Goal: Task Accomplishment & Management: Use online tool/utility

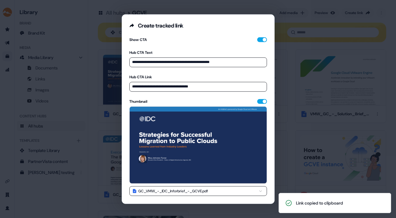
scroll to position [47, 0]
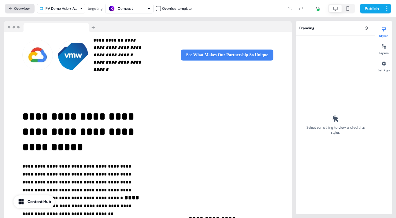
click at [25, 8] on button "Overview" at bounding box center [20, 9] width 30 height 10
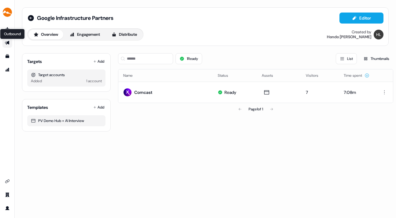
click at [7, 42] on icon "Go to outbound experience" at bounding box center [7, 43] width 4 height 4
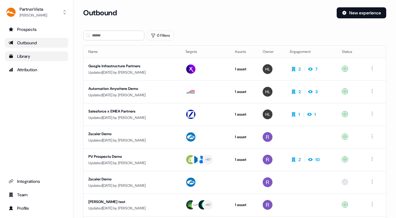
click at [26, 55] on div "Library" at bounding box center [37, 56] width 56 height 6
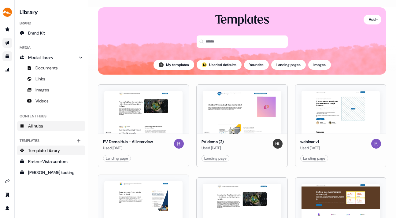
click at [36, 125] on span "All hubs" at bounding box center [35, 126] width 15 height 6
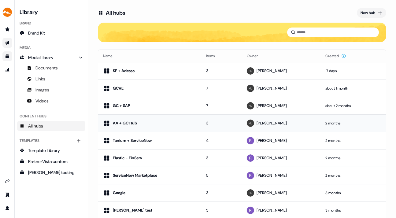
drag, startPoint x: 151, startPoint y: 119, endPoint x: 150, endPoint y: 124, distance: 4.7
click at [150, 124] on td "AA + GC Hub" at bounding box center [149, 122] width 103 height 17
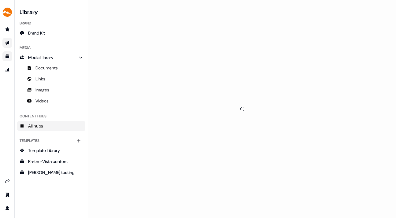
click at [172, 121] on div at bounding box center [242, 109] width 308 height 218
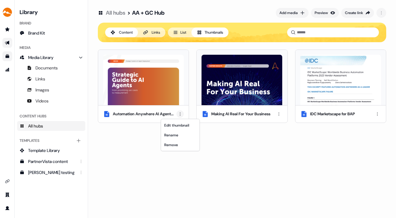
click at [180, 114] on html "For the best experience switch devices to a bigger screen. Go to [DOMAIN_NAME] …" at bounding box center [198, 109] width 396 height 218
click at [177, 144] on div "Remove" at bounding box center [180, 145] width 36 height 10
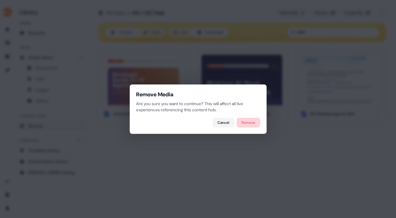
click at [249, 121] on button "Remove" at bounding box center [249, 123] width 24 height 10
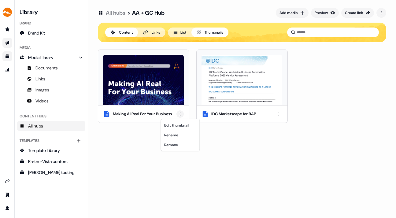
click at [180, 113] on html "For the best experience switch devices to a bigger screen. Go to [DOMAIN_NAME] …" at bounding box center [198, 109] width 396 height 218
click at [180, 144] on div "Remove" at bounding box center [180, 145] width 36 height 10
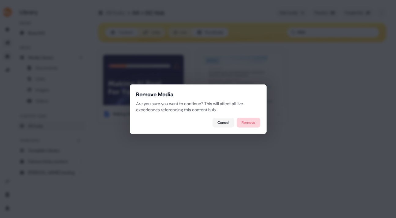
click at [248, 120] on button "Remove" at bounding box center [249, 123] width 24 height 10
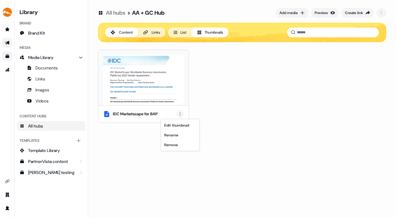
click at [180, 114] on html "For the best experience switch devices to a bigger screen. Go to [DOMAIN_NAME] …" at bounding box center [198, 109] width 396 height 218
click at [177, 145] on div "Remove" at bounding box center [180, 145] width 36 height 10
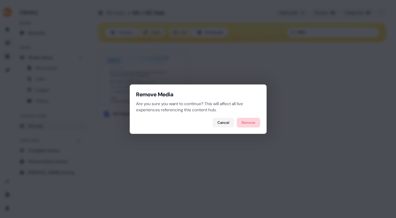
click at [249, 120] on button "Remove" at bounding box center [249, 123] width 24 height 10
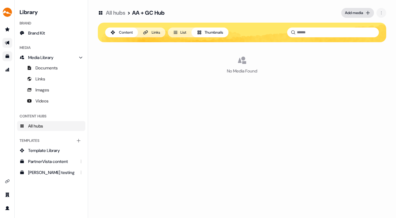
click at [353, 12] on div "Add media" at bounding box center [354, 13] width 18 height 6
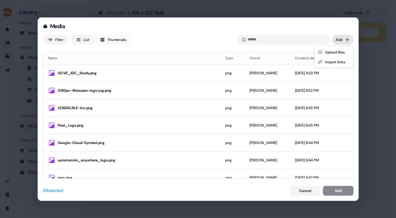
click at [341, 38] on div "Media Filter List Thumbnails Uploaded Add Name Type Owner Created date GCVE_IDC…" at bounding box center [198, 109] width 396 height 218
click at [337, 51] on div "Upload files" at bounding box center [334, 52] width 36 height 10
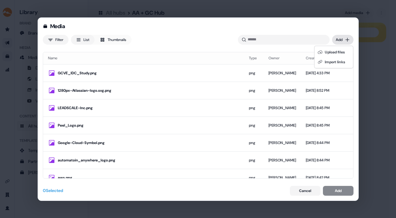
click at [342, 39] on div "Media Filter List Thumbnails Uploaded Add Name Type Owner Created date GCVE_IDC…" at bounding box center [198, 109] width 396 height 218
click at [336, 52] on div "Upload files" at bounding box center [334, 52] width 36 height 10
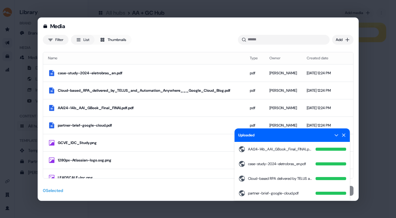
click at [345, 133] on icon at bounding box center [343, 134] width 3 height 3
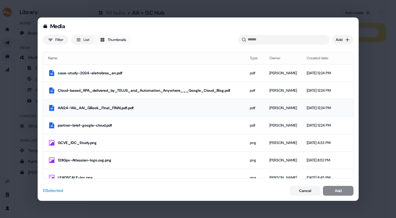
click at [337, 104] on td at bounding box center [341, 107] width 10 height 17
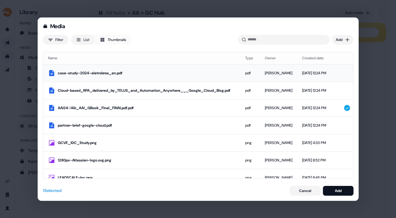
click at [337, 72] on td at bounding box center [336, 73] width 10 height 17
click at [341, 124] on div at bounding box center [344, 125] width 7 height 7
click at [341, 91] on div at bounding box center [344, 90] width 7 height 7
click at [342, 188] on button "Add" at bounding box center [338, 191] width 31 height 10
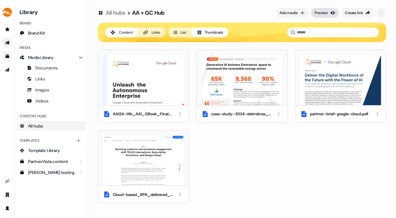
click at [321, 10] on div "Preview" at bounding box center [321, 13] width 13 height 6
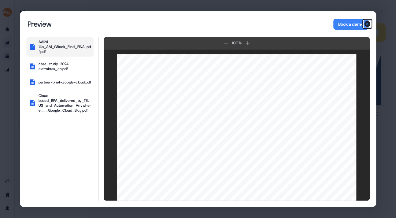
click at [367, 22] on icon "button" at bounding box center [367, 24] width 6 height 6
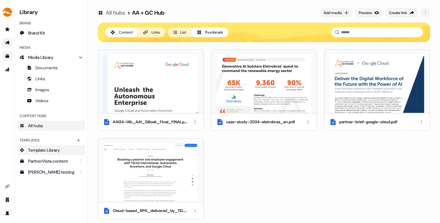
click at [52, 149] on span "Template Library" at bounding box center [44, 150] width 32 height 6
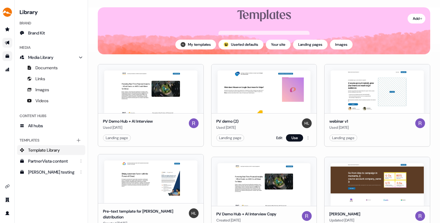
scroll to position [24, 0]
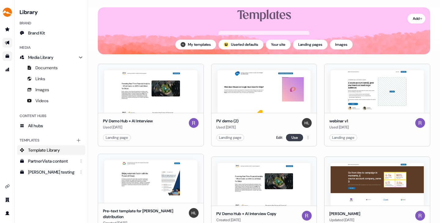
click at [292, 136] on button "Use" at bounding box center [294, 137] width 17 height 7
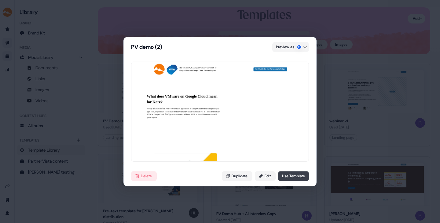
click at [290, 176] on button "Use Template" at bounding box center [293, 177] width 31 height 10
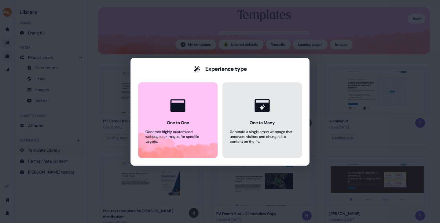
click at [270, 123] on div "One to Many" at bounding box center [262, 123] width 25 height 6
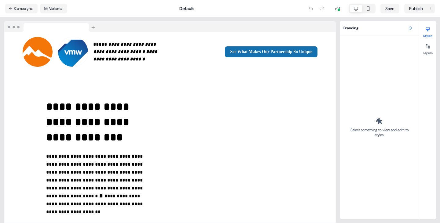
click at [396, 29] on icon at bounding box center [410, 27] width 3 height 3
click at [396, 28] on icon at bounding box center [410, 27] width 3 height 3
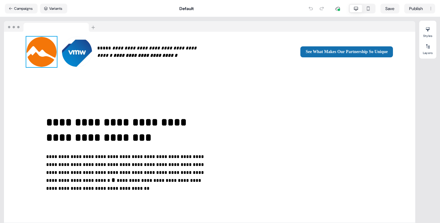
click at [41, 45] on img at bounding box center [41, 52] width 31 height 31
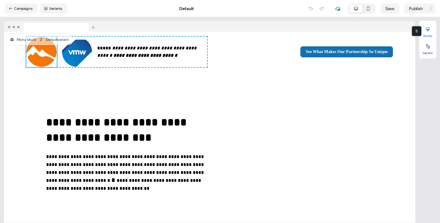
click at [396, 27] on div at bounding box center [428, 29] width 10 height 10
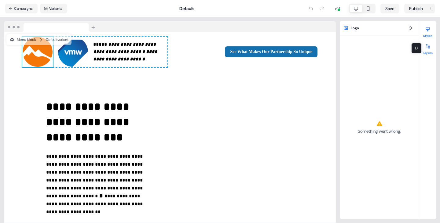
click at [396, 47] on icon at bounding box center [427, 46] width 3 height 4
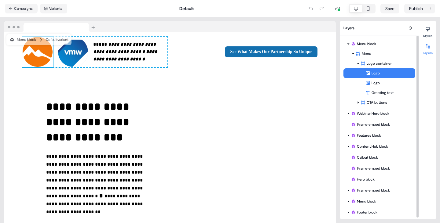
click at [386, 72] on div "Logo" at bounding box center [391, 73] width 50 height 6
click at [385, 61] on div "Logo container" at bounding box center [384, 64] width 47 height 6
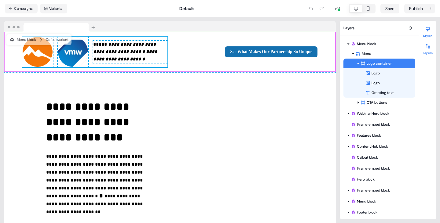
click at [396, 29] on icon at bounding box center [428, 30] width 4 height 4
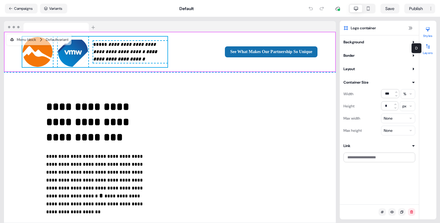
click at [396, 46] on icon at bounding box center [428, 46] width 5 height 5
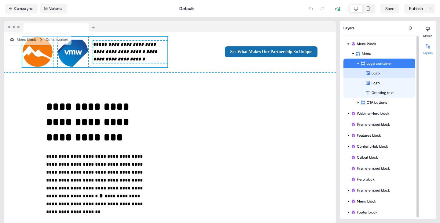
click at [378, 72] on div "Logo" at bounding box center [391, 73] width 50 height 6
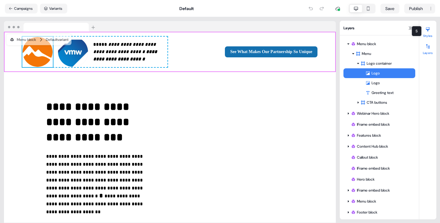
click at [396, 31] on icon at bounding box center [428, 29] width 5 height 5
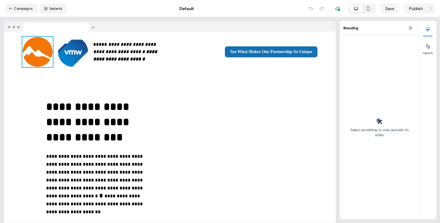
click at [39, 49] on img at bounding box center [37, 52] width 31 height 31
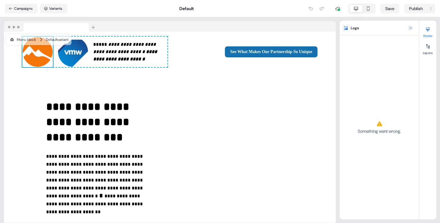
click at [411, 27] on icon at bounding box center [410, 28] width 5 height 5
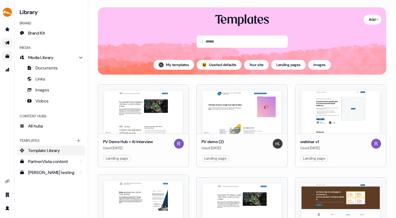
click at [7, 42] on icon "Go to outbound experience" at bounding box center [7, 42] width 5 height 5
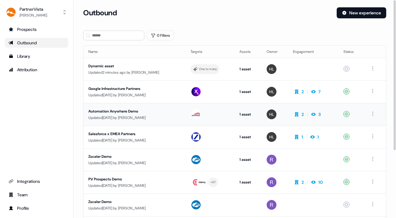
click at [123, 110] on div "Automation Anywhere Demo" at bounding box center [134, 111] width 92 height 6
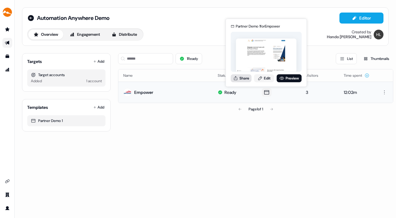
click at [242, 78] on button "Share" at bounding box center [241, 78] width 21 height 8
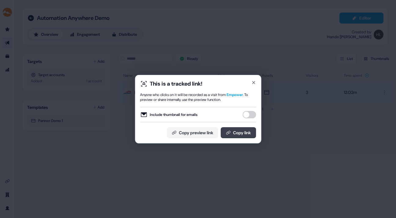
click at [238, 130] on button "Copy link" at bounding box center [237, 132] width 35 height 11
click at [253, 81] on icon "button" at bounding box center [253, 82] width 5 height 5
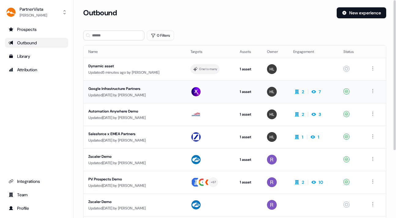
click at [120, 86] on div "Google Infrastructure Partners" at bounding box center [134, 89] width 92 height 6
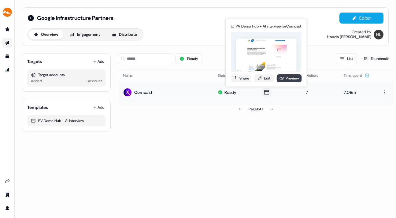
click at [286, 76] on link "Preview" at bounding box center [289, 78] width 25 height 8
click at [245, 76] on button "Share" at bounding box center [241, 78] width 21 height 8
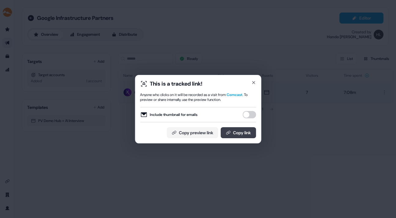
click at [239, 131] on button "Copy link" at bounding box center [237, 132] width 35 height 11
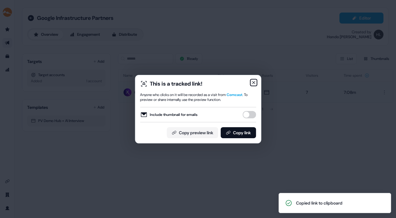
click at [253, 81] on icon "button" at bounding box center [253, 82] width 5 height 5
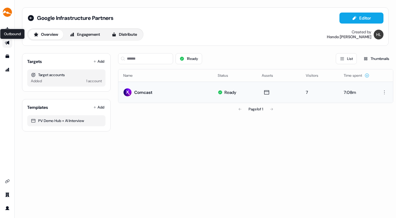
click at [7, 40] on icon "Go to outbound experience" at bounding box center [7, 42] width 5 height 5
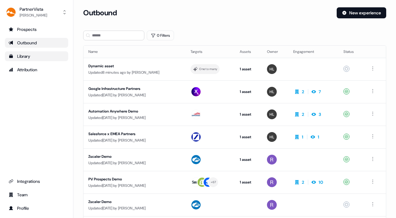
click at [28, 55] on div "Library" at bounding box center [37, 56] width 56 height 6
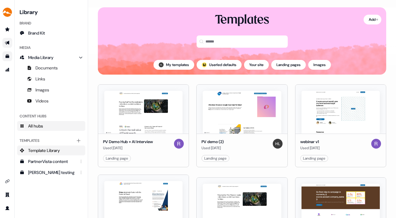
click at [38, 126] on span "All hubs" at bounding box center [35, 126] width 15 height 6
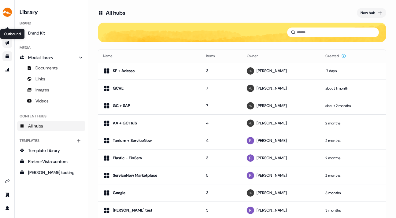
click at [7, 42] on icon "Go to outbound experience" at bounding box center [7, 43] width 4 height 4
